Goal: Task Accomplishment & Management: Complete application form

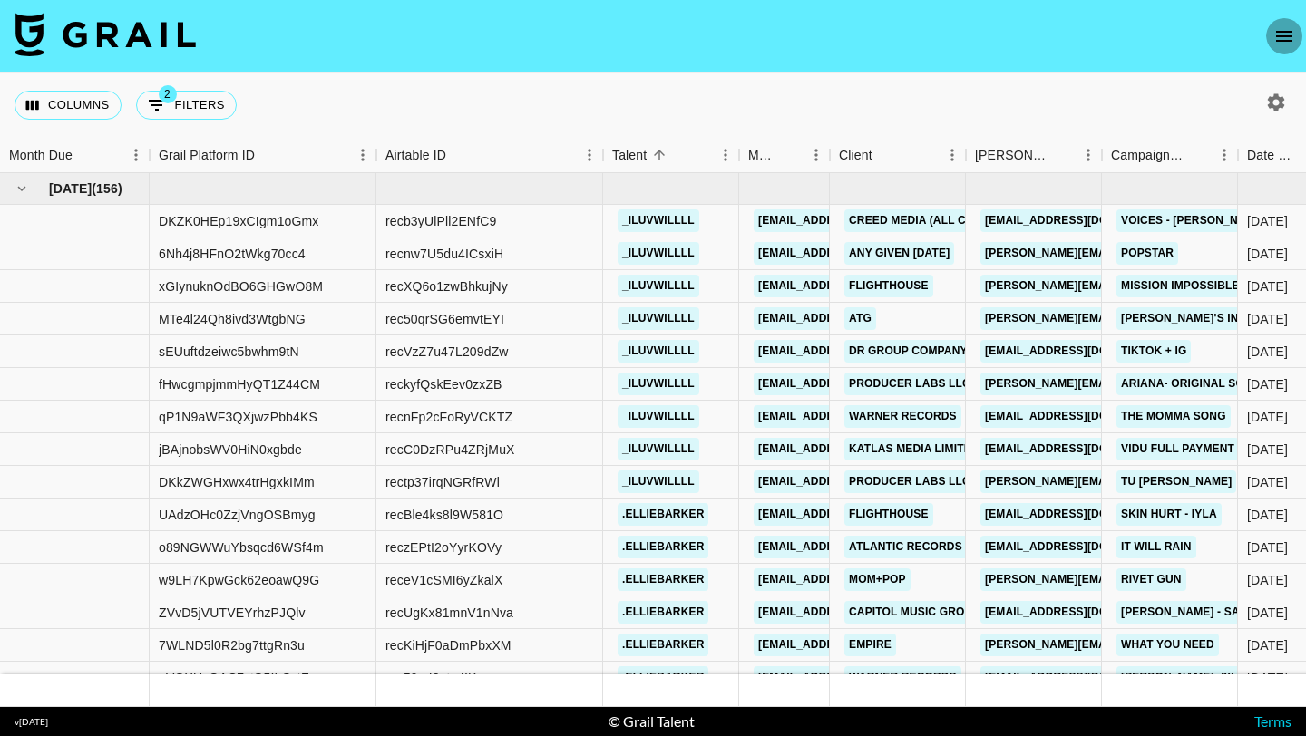
click at [1287, 19] on button "open drawer" at bounding box center [1284, 36] width 36 height 36
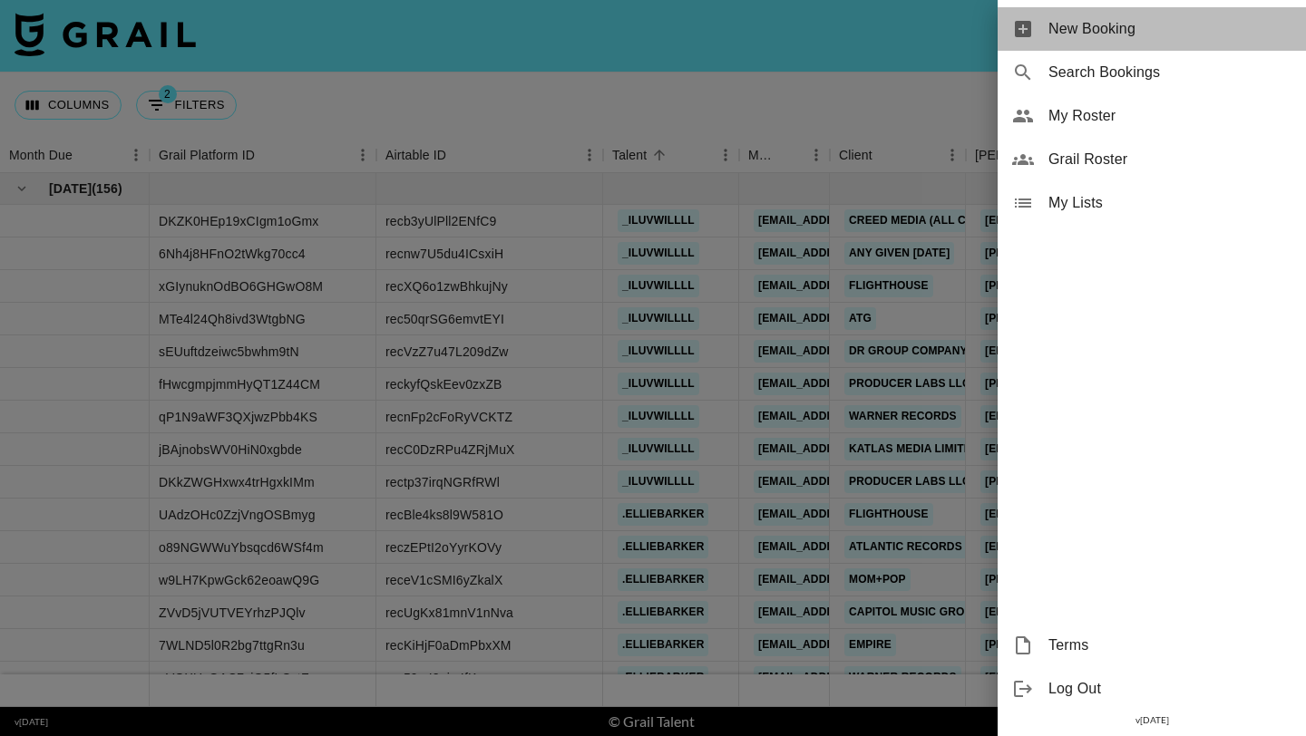
click at [1170, 33] on span "New Booking" at bounding box center [1169, 29] width 243 height 22
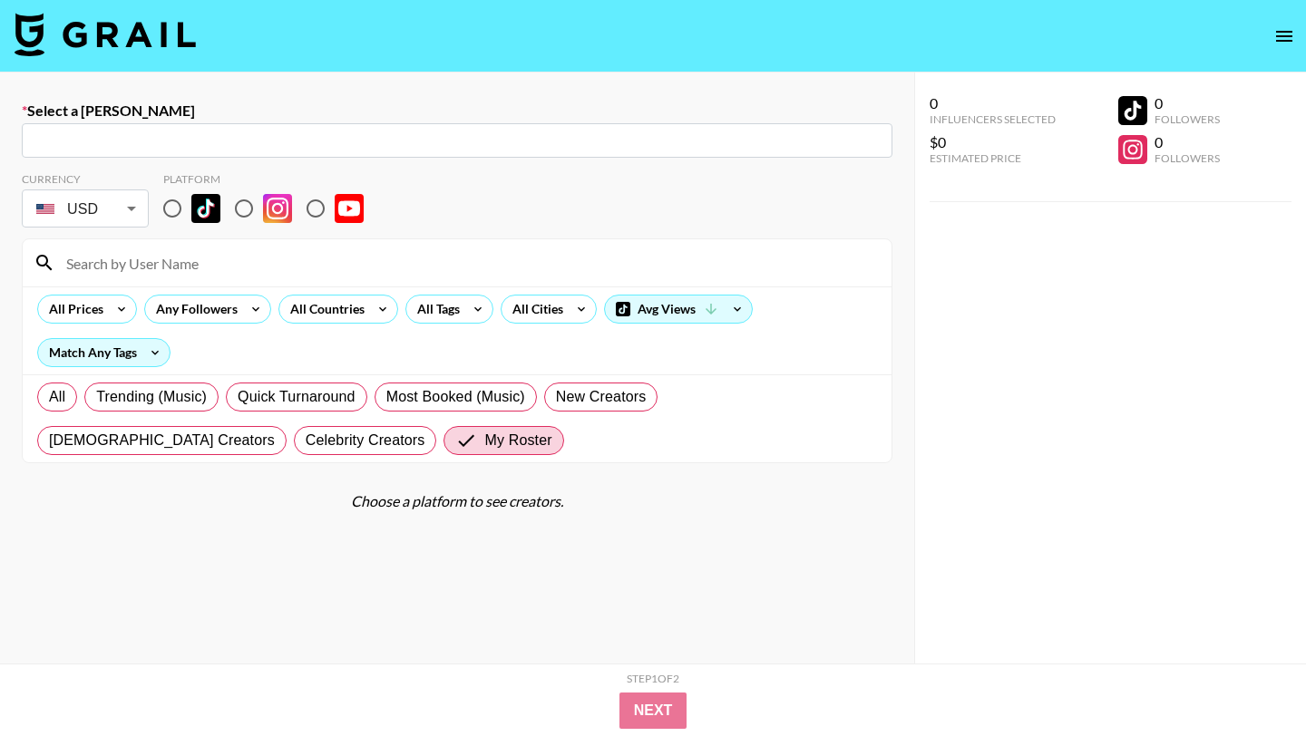
click at [226, 141] on input "text" at bounding box center [457, 141] width 849 height 21
paste input "[EMAIL_ADDRESS][DOMAIN_NAME]"
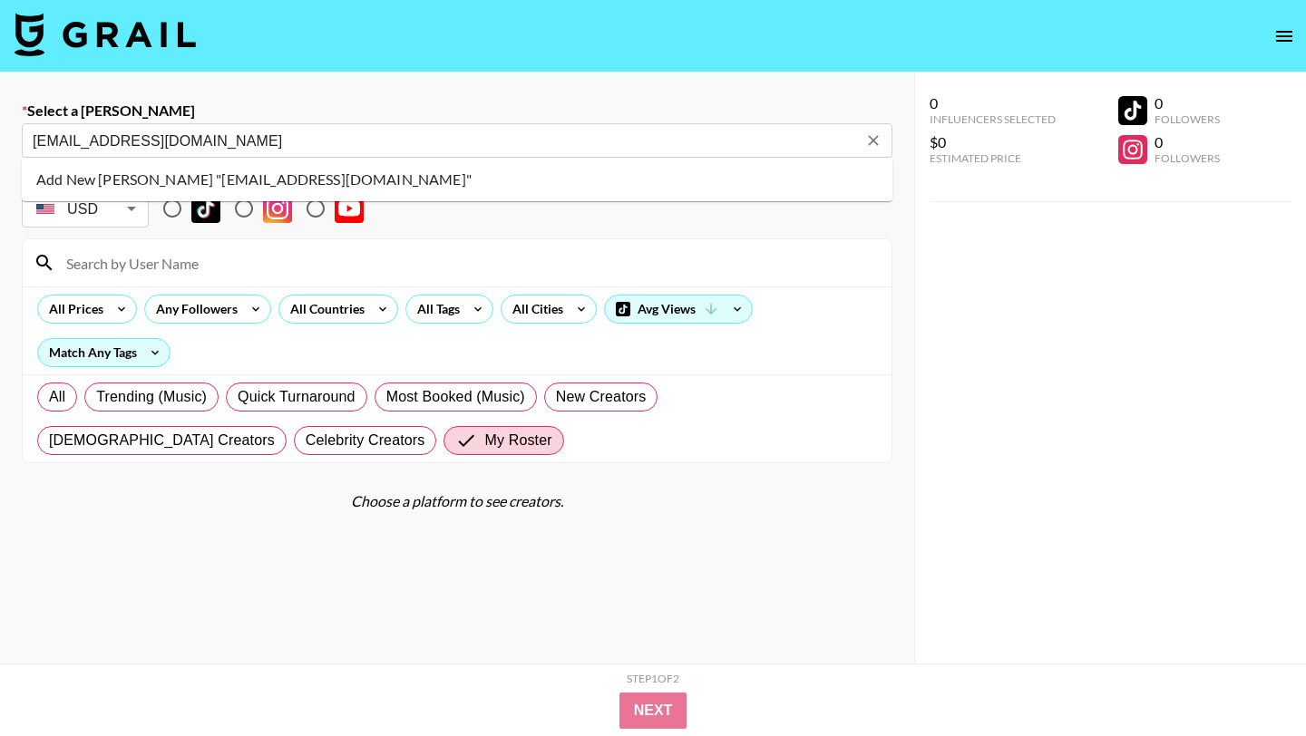
click at [192, 179] on li "Add New [PERSON_NAME] "[EMAIL_ADDRESS][DOMAIN_NAME]"" at bounding box center [457, 179] width 871 height 29
type input "Add New [PERSON_NAME] "[EMAIL_ADDRESS][DOMAIN_NAME]""
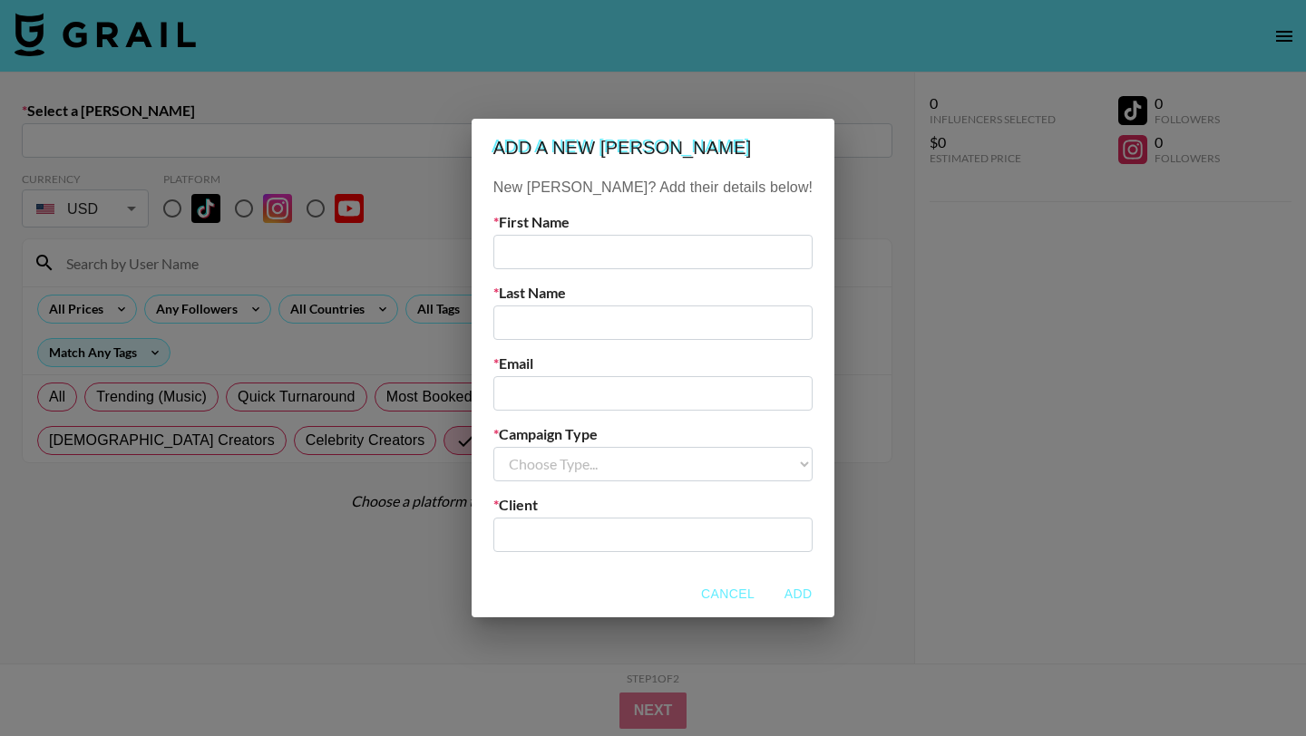
click at [692, 252] on input "text" at bounding box center [652, 252] width 319 height 34
type input "cult"
click at [660, 344] on div "New [PERSON_NAME]? Add their details below! First Name cult Last Name Email Cam…" at bounding box center [653, 374] width 363 height 394
click at [669, 318] on input "text" at bounding box center [652, 323] width 319 height 34
type input "dre"
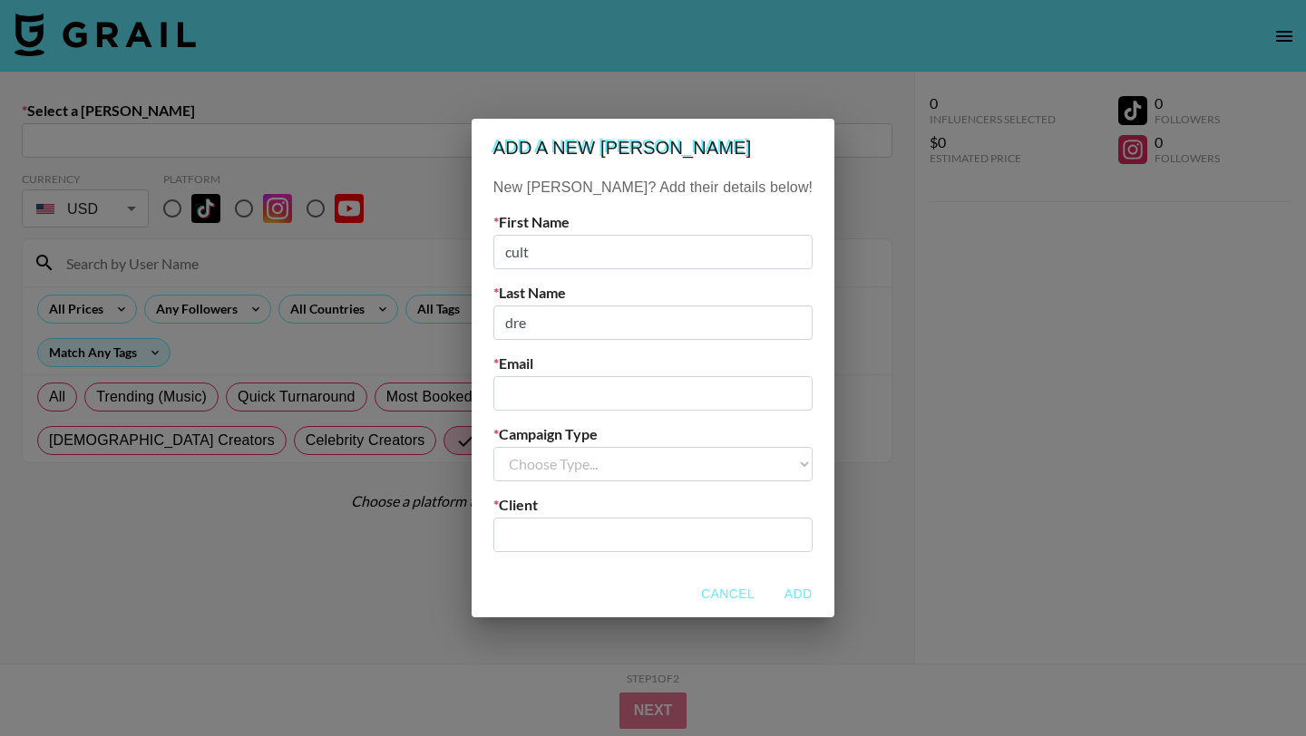
click at [637, 405] on input "email" at bounding box center [652, 393] width 319 height 34
paste input "[EMAIL_ADDRESS][DOMAIN_NAME]"
type input "[EMAIL_ADDRESS][DOMAIN_NAME]"
click at [614, 460] on select "Choose Type... Song Promos Brand Promos" at bounding box center [652, 464] width 319 height 34
select select "Song"
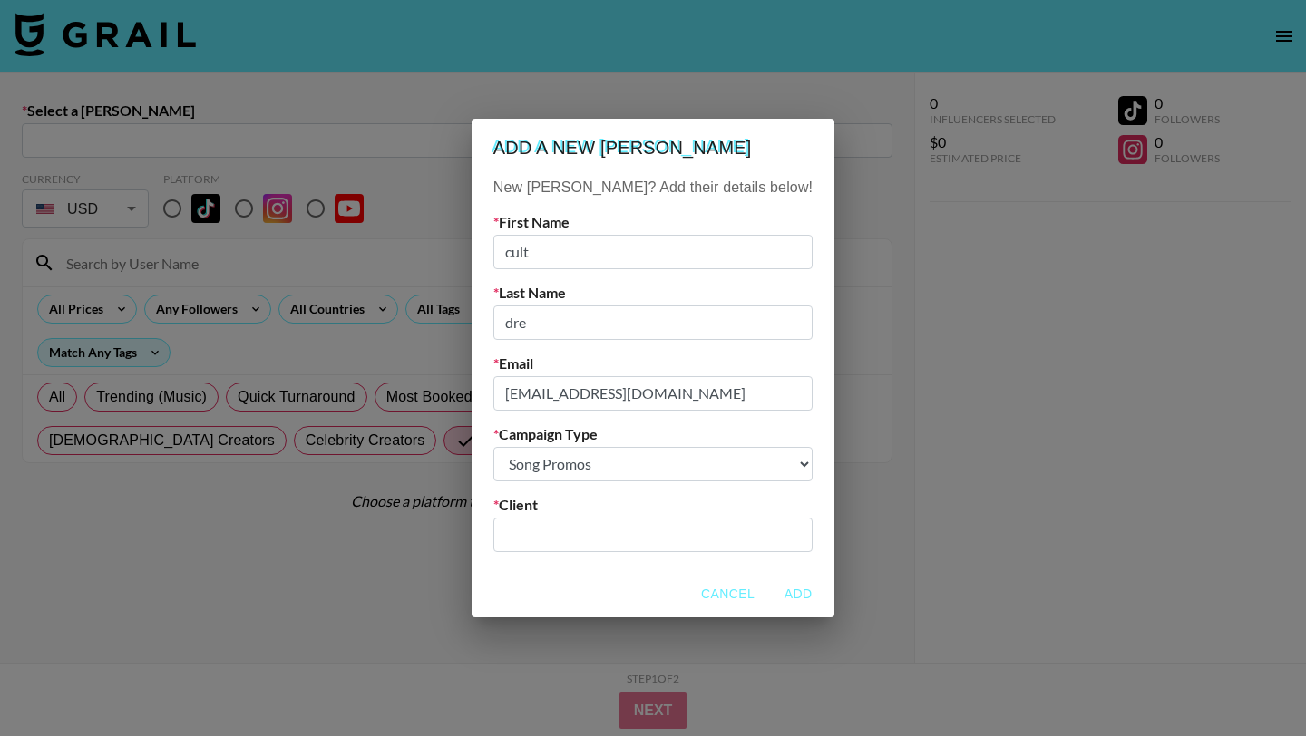
click at [530, 447] on select "Choose Type... Song Promos Brand Promos" at bounding box center [652, 464] width 319 height 34
click at [612, 524] on input "text" at bounding box center [652, 534] width 297 height 21
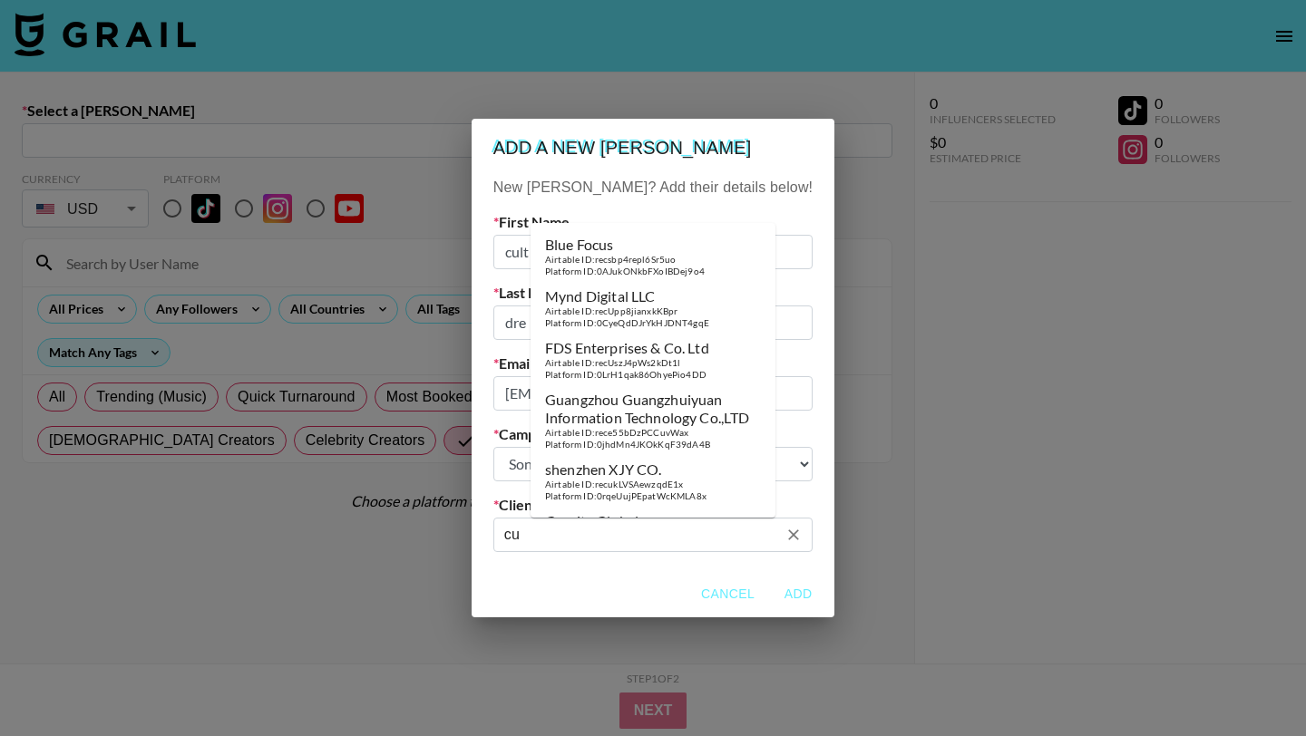
type input "c"
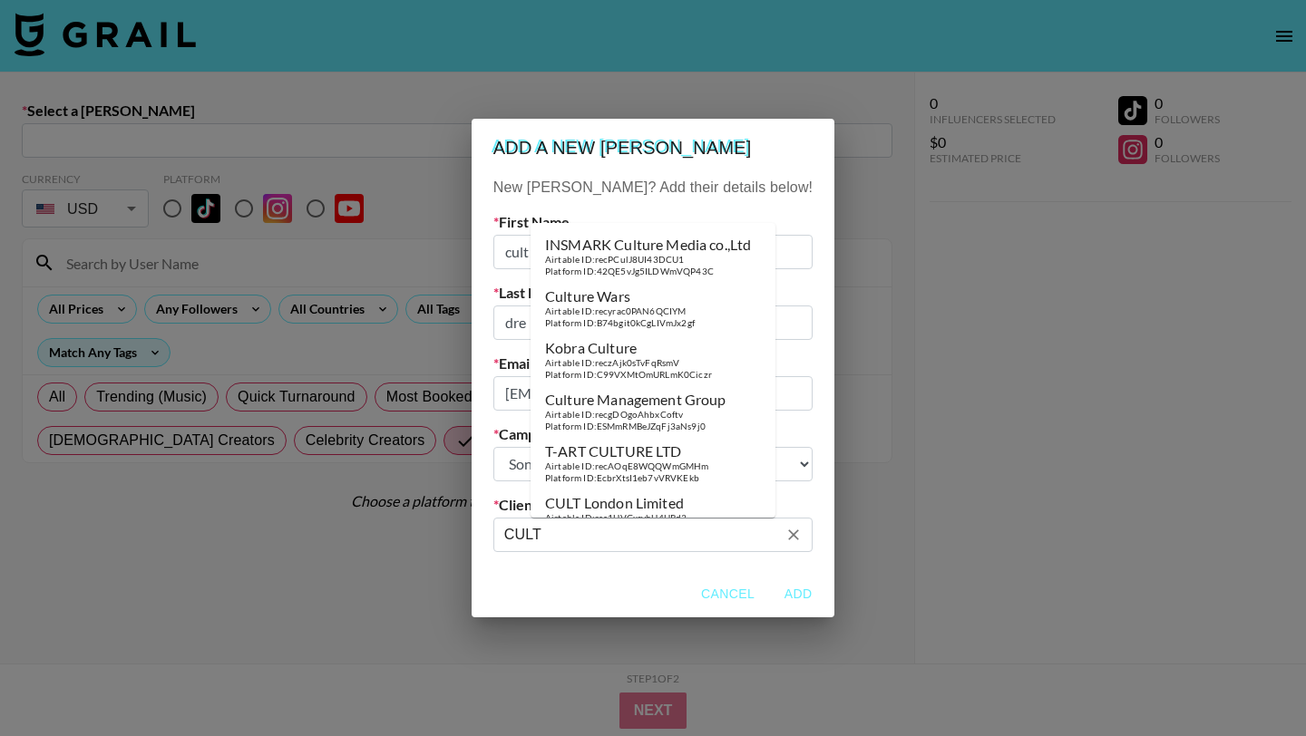
scroll to position [1044, 0]
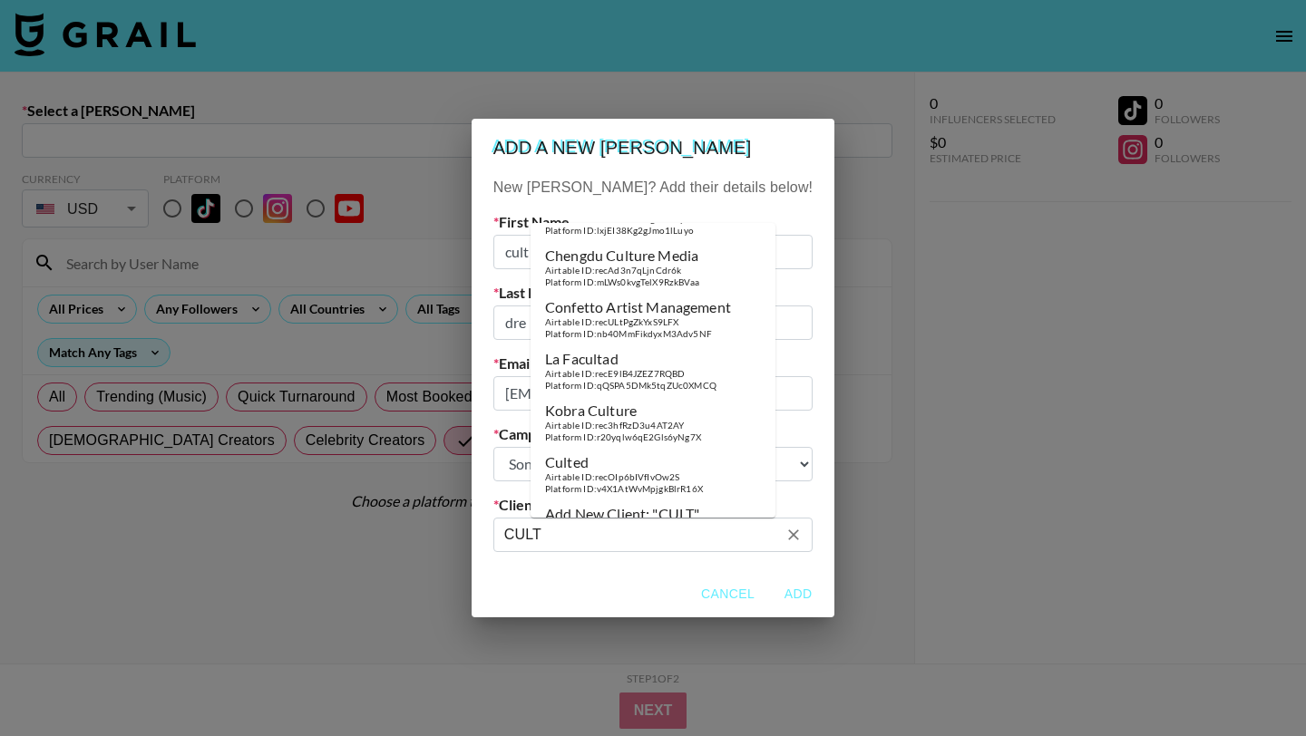
click at [632, 502] on li "Add New Client: "CULT"" at bounding box center [653, 514] width 245 height 29
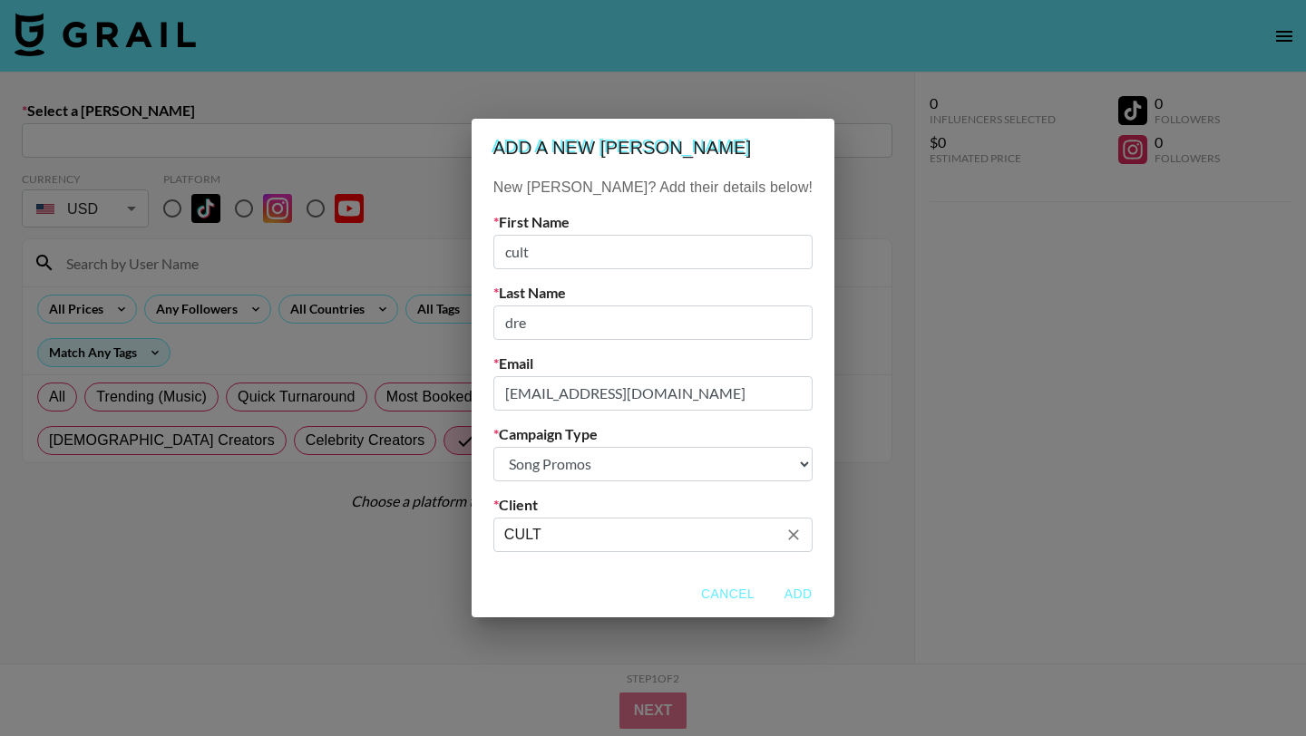
type input "CULT"
click at [769, 605] on button "Add" at bounding box center [798, 595] width 58 height 34
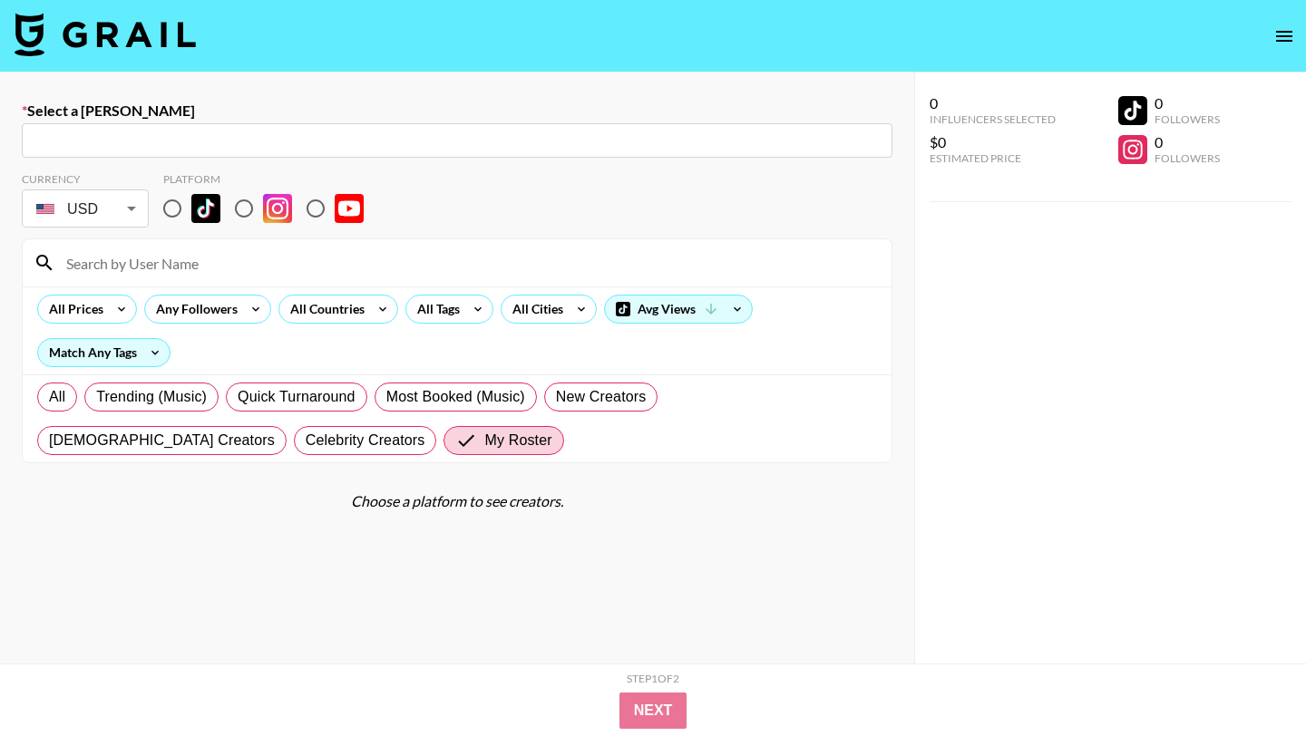
click at [190, 268] on input at bounding box center [467, 263] width 825 height 29
type input "[EMAIL_ADDRESS][DOMAIN_NAME]: cult dre -- CULT -- J6k8SO9dTjQnhnwqPneSXytWWnu2"
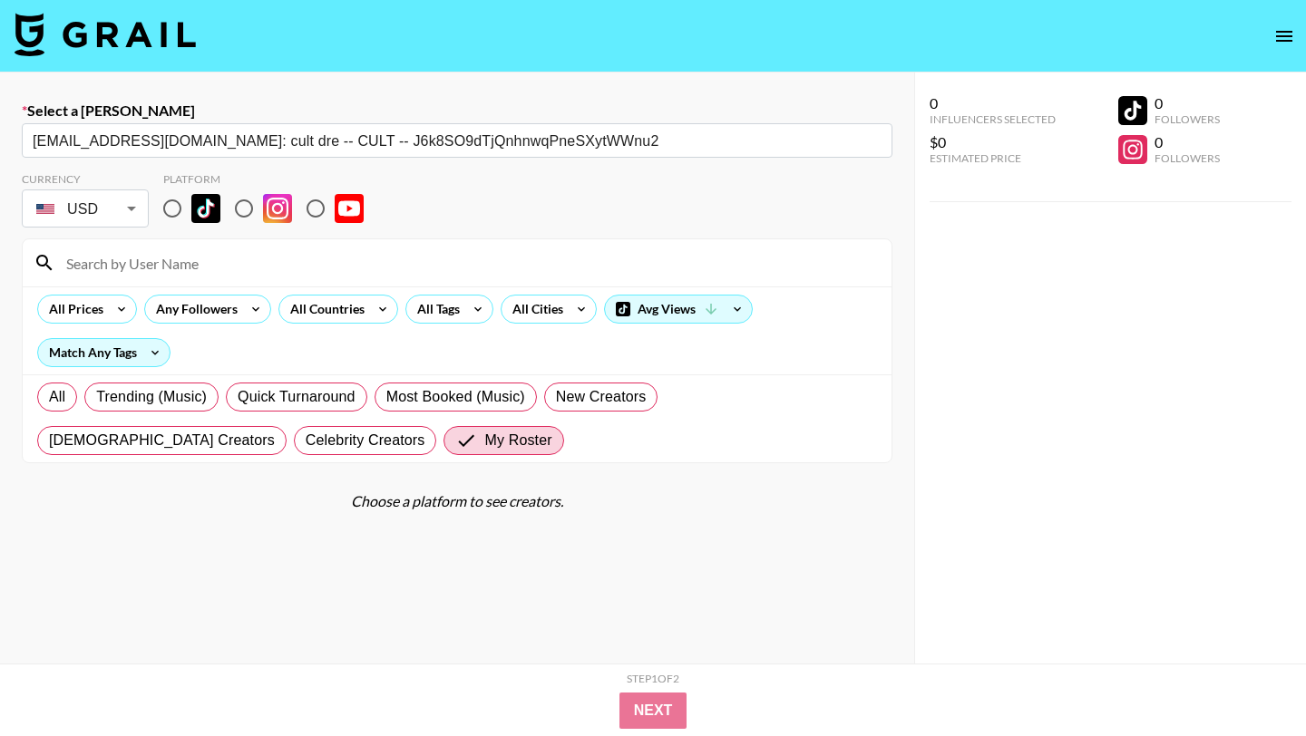
click at [171, 212] on input "radio" at bounding box center [172, 209] width 38 height 38
radio input "true"
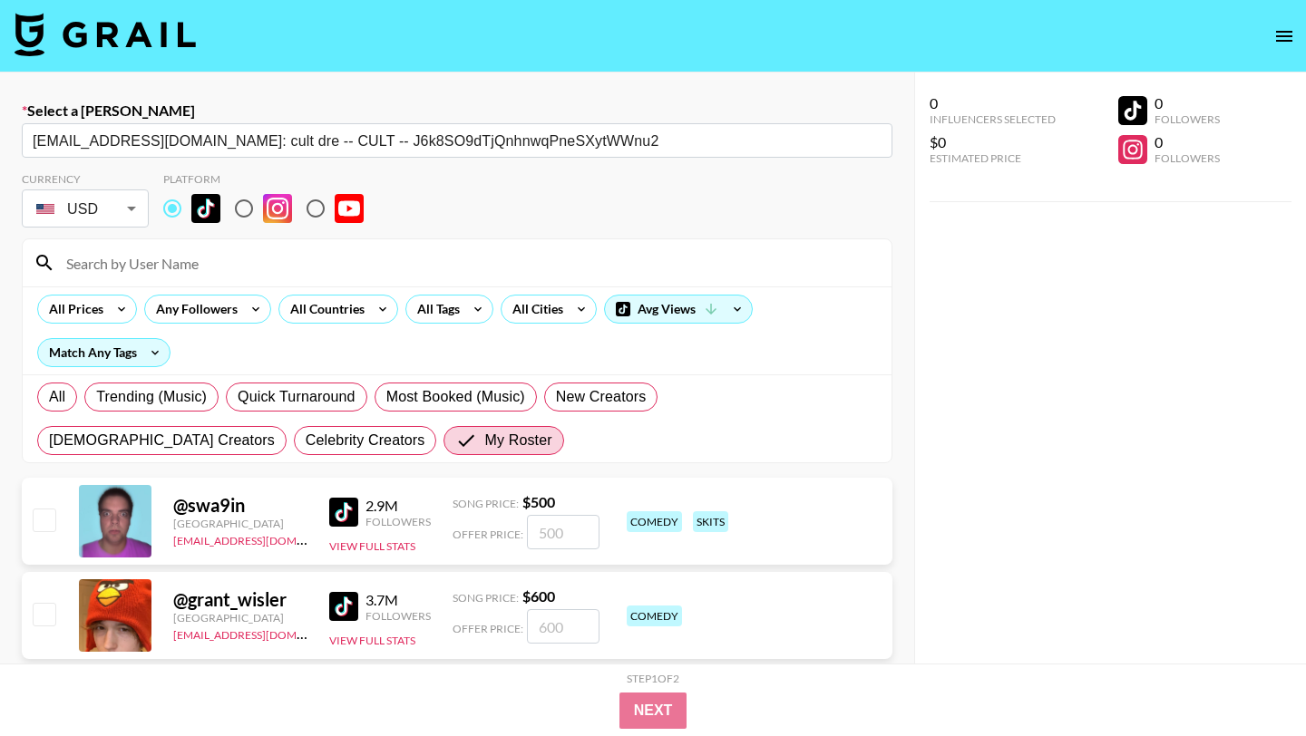
click at [184, 258] on input at bounding box center [467, 263] width 825 height 29
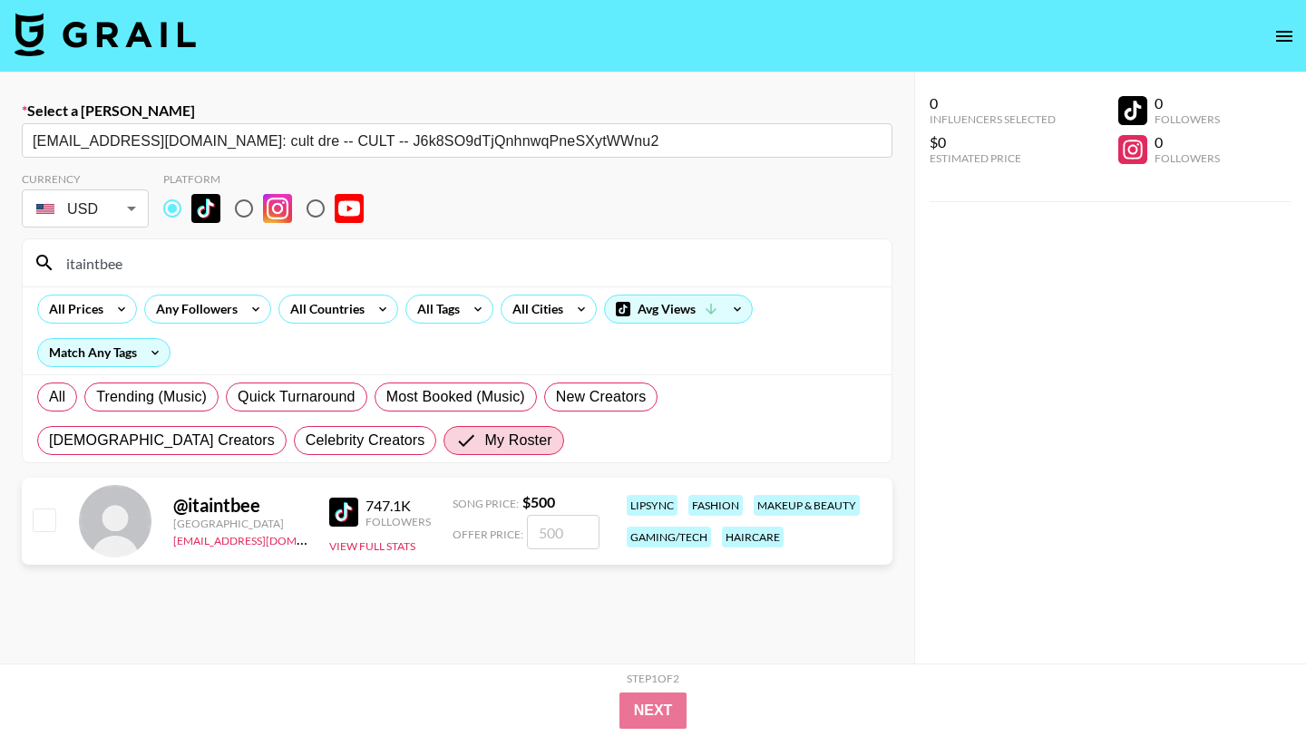
type input "itaintbee"
click at [46, 518] on input "checkbox" at bounding box center [44, 520] width 22 height 22
checkbox input "true"
type input "500"
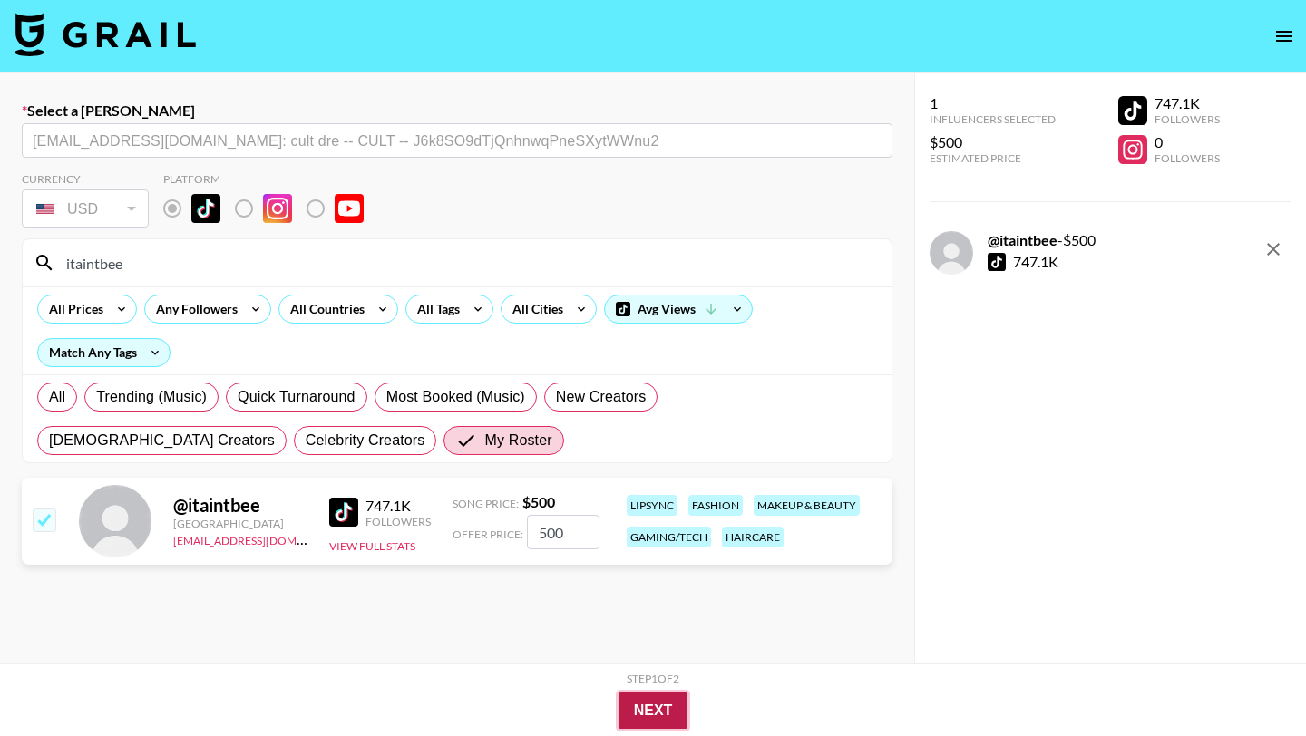
click at [680, 701] on button "Next" at bounding box center [654, 711] width 70 height 36
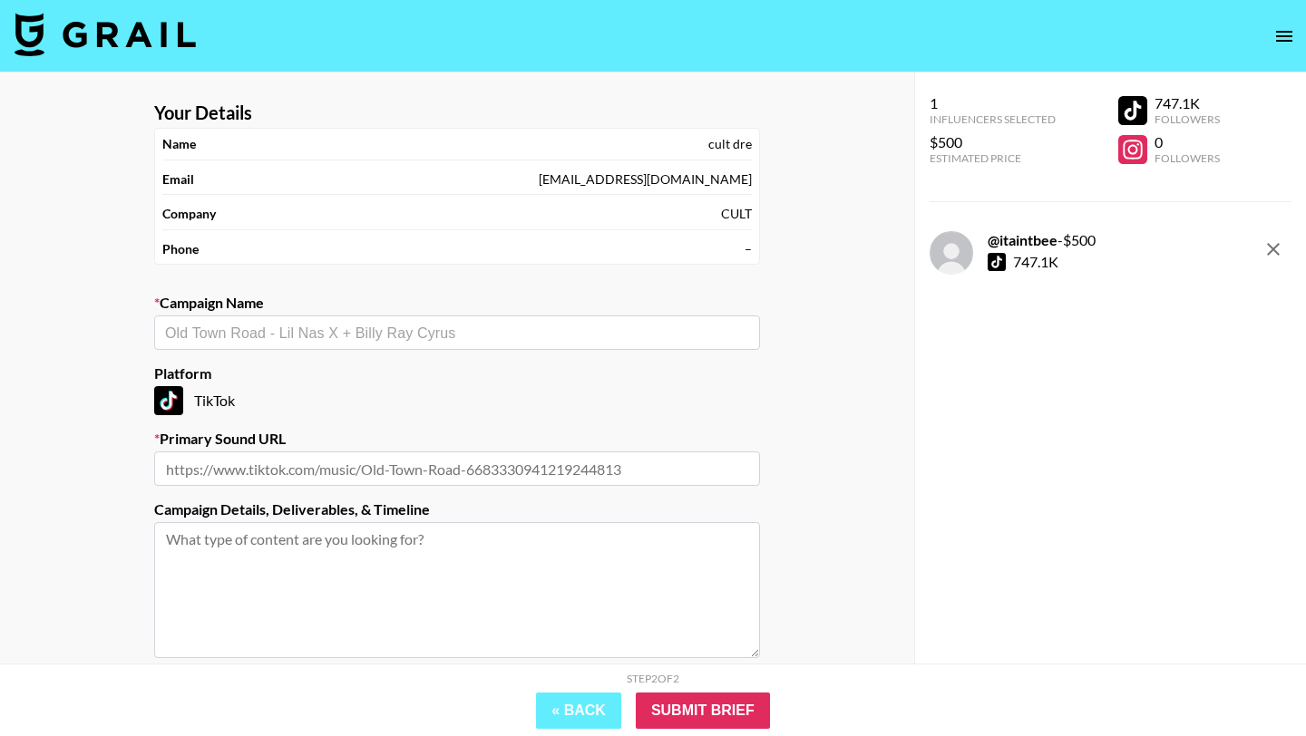
click at [432, 339] on input "text" at bounding box center [457, 333] width 584 height 21
click at [443, 385] on li "Add New Campaign: "who knows"" at bounding box center [457, 371] width 606 height 29
type input "who knows"
click at [443, 475] on input "text" at bounding box center [457, 469] width 606 height 34
paste input "[URL][DOMAIN_NAME]"
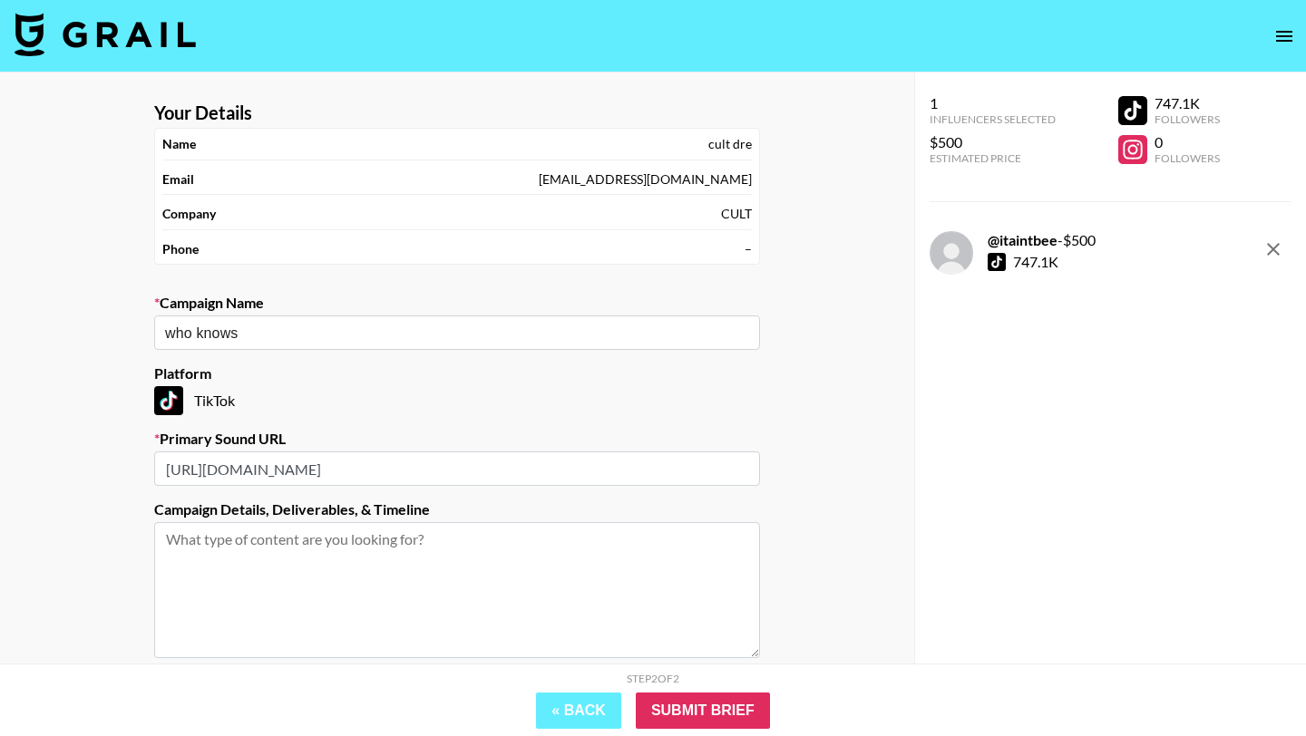
scroll to position [0, 4725]
type input "[URL][DOMAIN_NAME]"
click at [705, 704] on input "Submit Brief" at bounding box center [703, 711] width 134 height 36
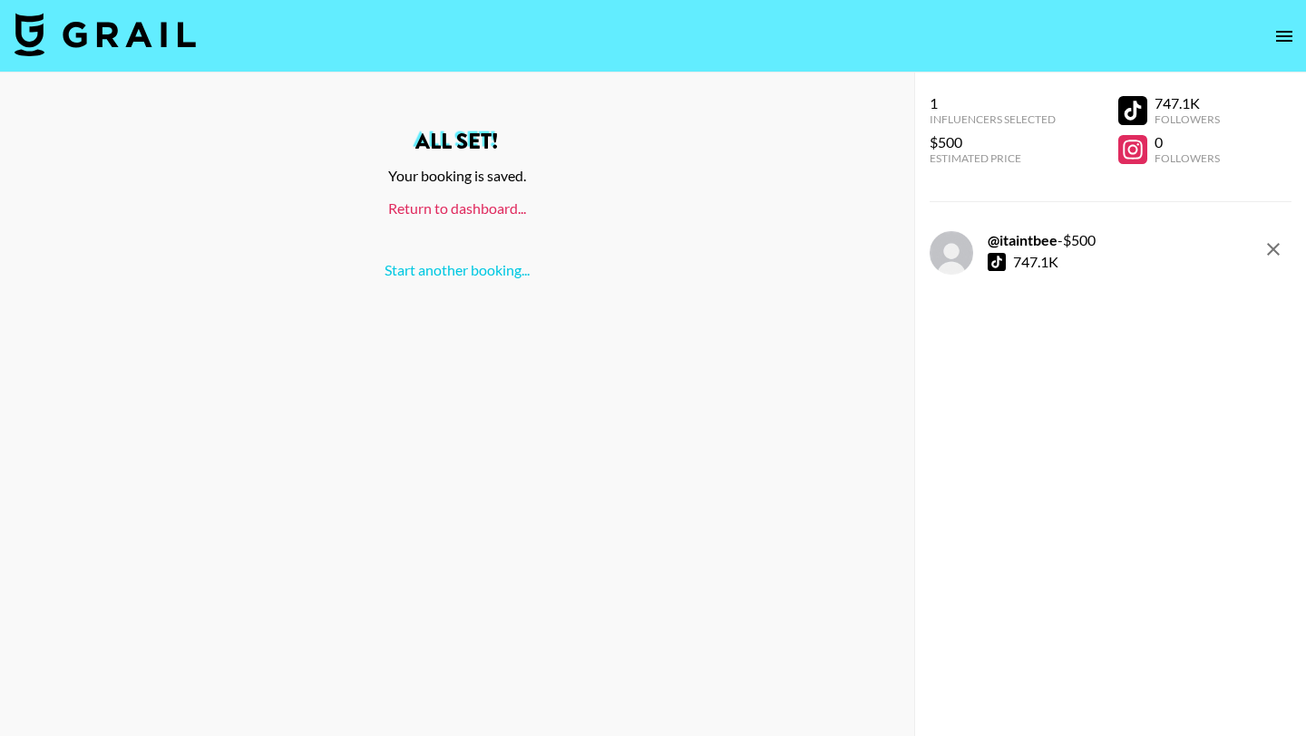
click at [485, 213] on link "Return to dashboard..." at bounding box center [457, 208] width 138 height 17
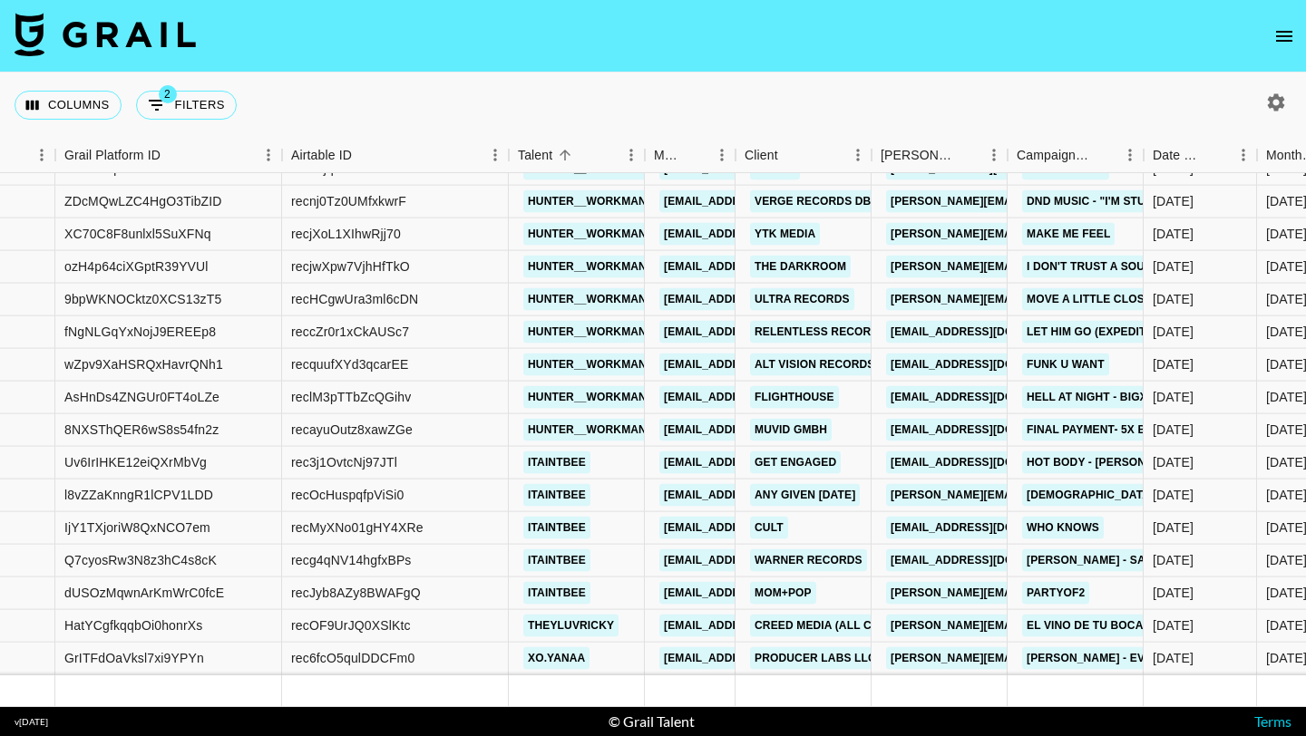
scroll to position [13622, 95]
click at [1177, 526] on div "8/13/2025" at bounding box center [1172, 528] width 41 height 18
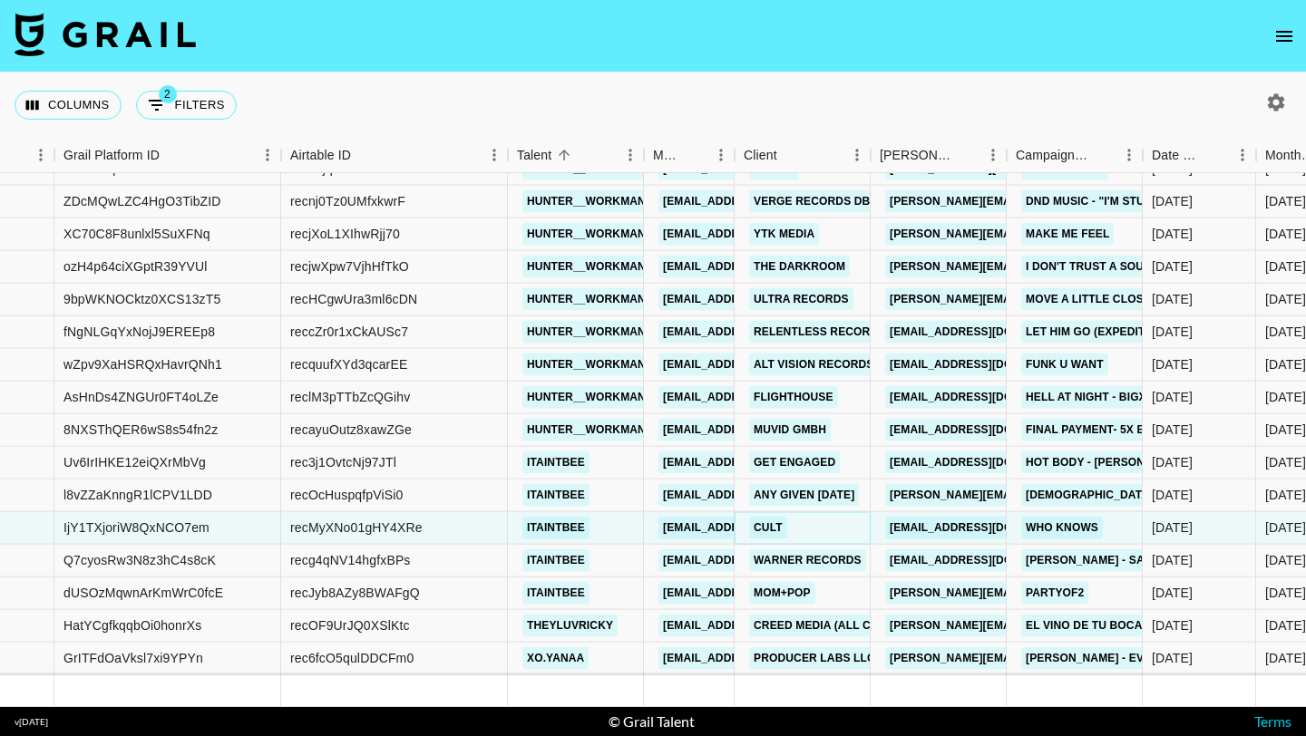
click at [771, 528] on link "CULT" at bounding box center [768, 528] width 38 height 23
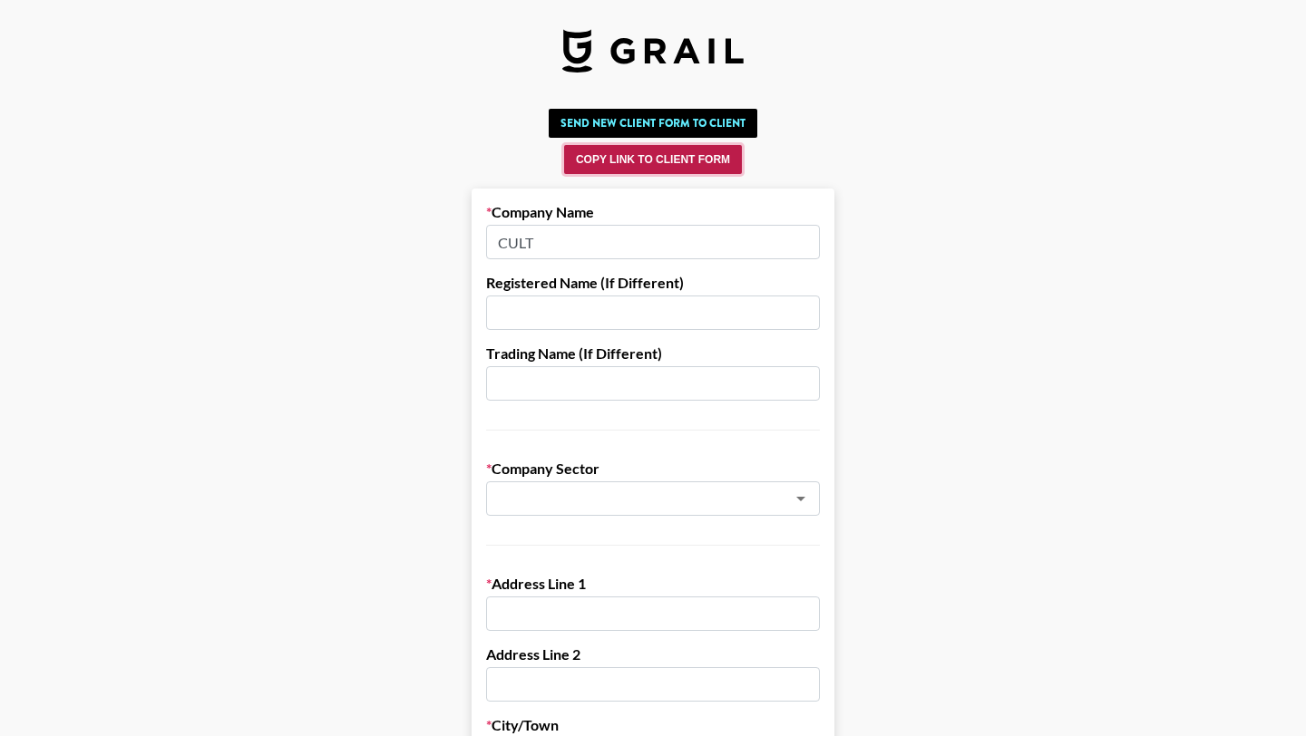
click at [632, 153] on button "Copy Link to Client Form" at bounding box center [653, 159] width 178 height 29
